Goal: Find specific page/section: Find specific page/section

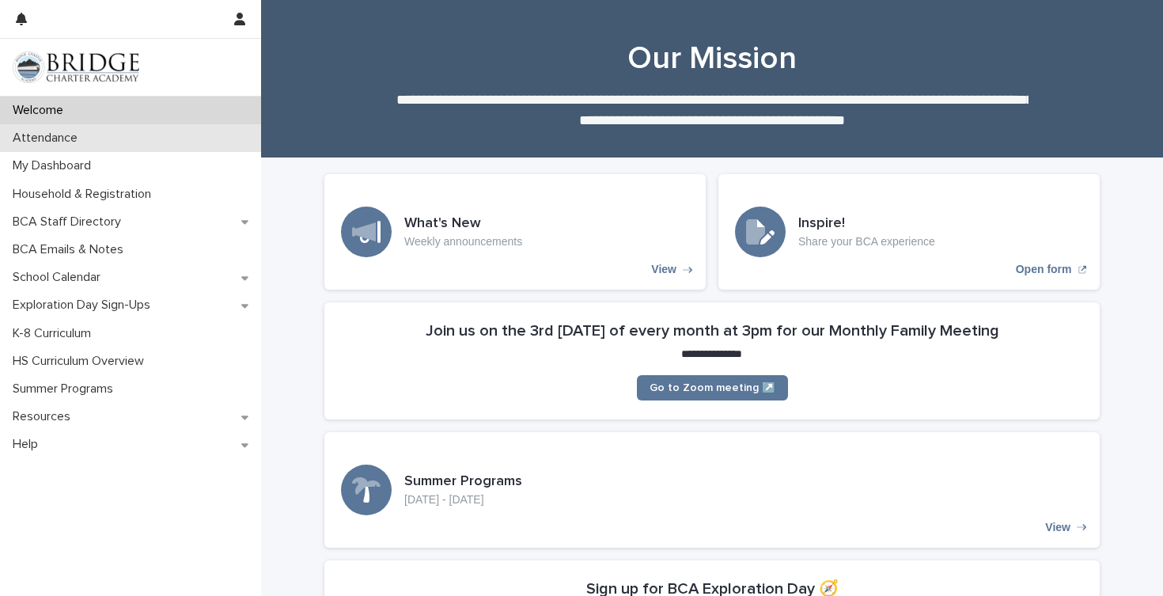
click at [202, 138] on div "Attendance" at bounding box center [130, 138] width 261 height 28
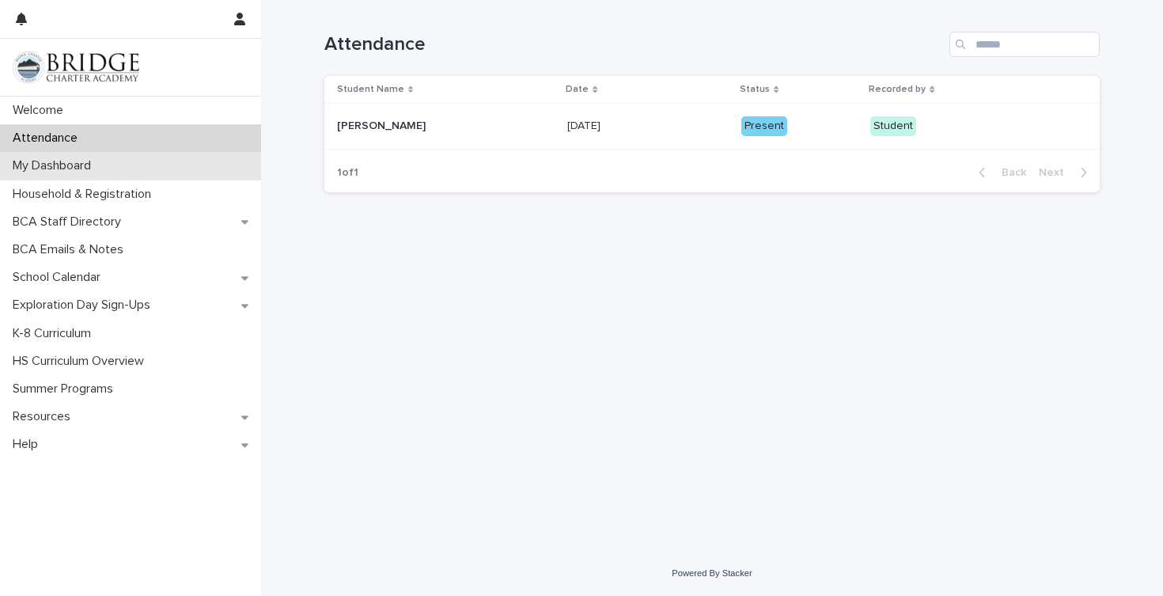
click at [188, 161] on div "My Dashboard" at bounding box center [130, 166] width 261 height 28
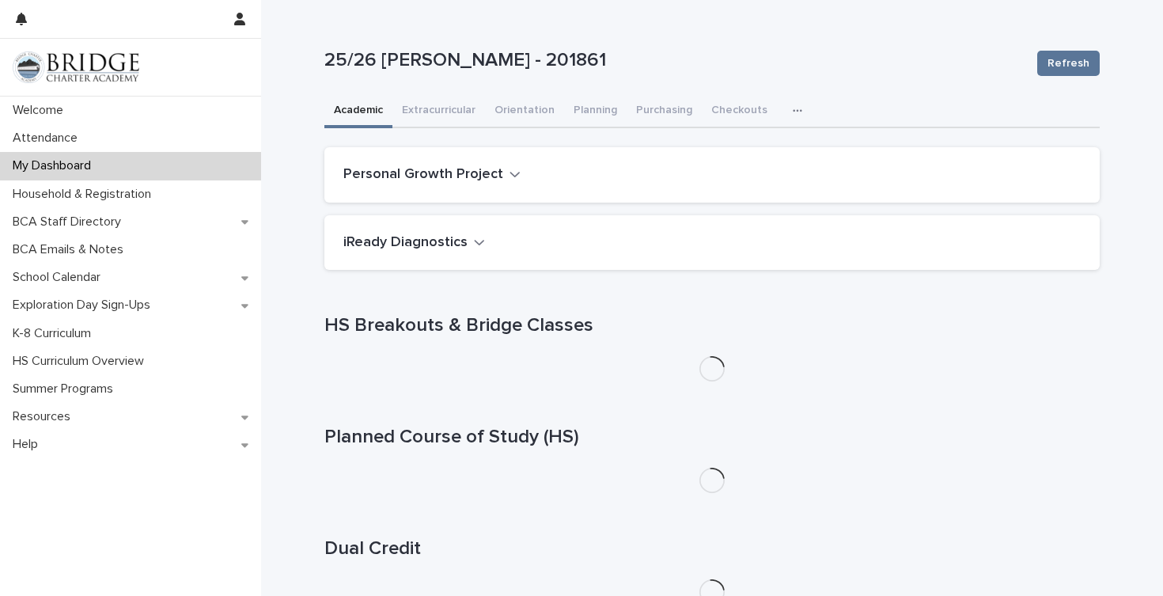
click at [793, 113] on div "button" at bounding box center [801, 110] width 16 height 11
click at [748, 153] on span "Attendance" at bounding box center [731, 151] width 59 height 11
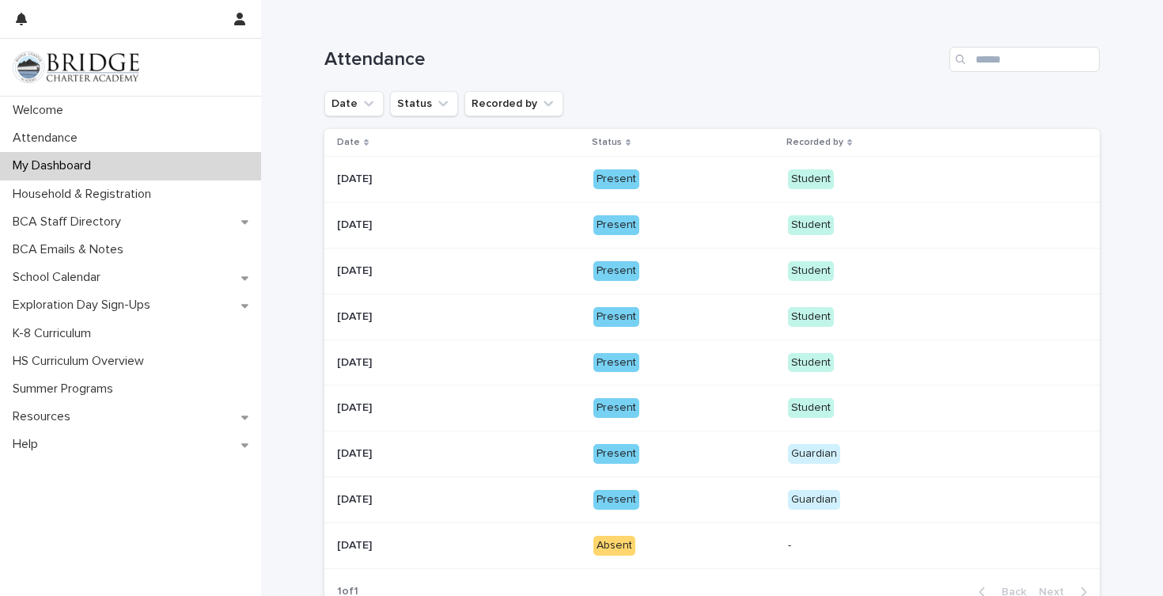
scroll to position [194, 0]
